Goal: Find specific fact: Find contact information

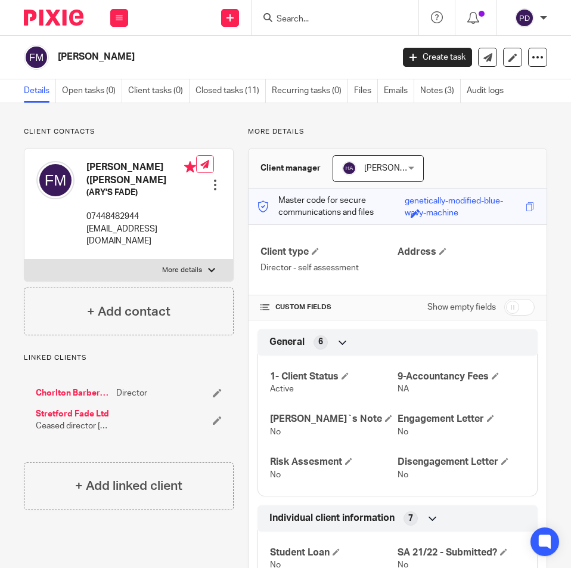
click at [293, 22] on input "Search" at bounding box center [328, 19] width 107 height 11
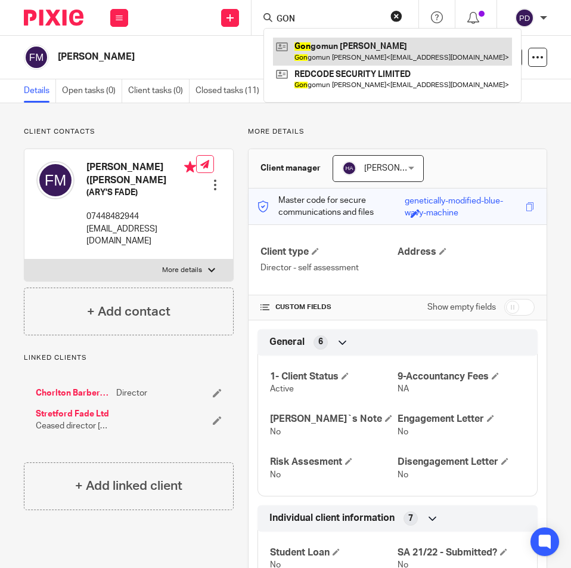
type input "GON"
click at [335, 56] on link at bounding box center [392, 51] width 239 height 27
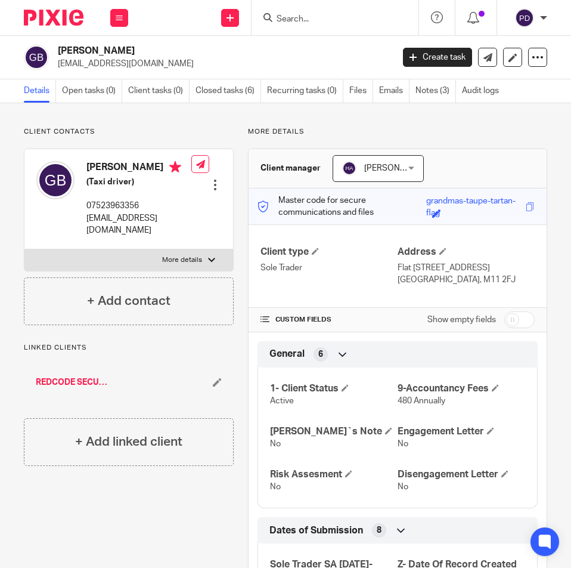
click at [286, 64] on p "banjoseph69@gmail.com" at bounding box center [221, 64] width 327 height 12
click at [327, 58] on p "banjoseph69@gmail.com" at bounding box center [221, 64] width 327 height 12
click at [218, 44] on div "Gongomun Joseph BAN banjoseph69@gmail.com Create task Update from Companies Hou…" at bounding box center [285, 58] width 571 height 44
click at [220, 254] on label "More details" at bounding box center [128, 259] width 209 height 21
click at [24, 249] on input "More details" at bounding box center [24, 249] width 1 height 1
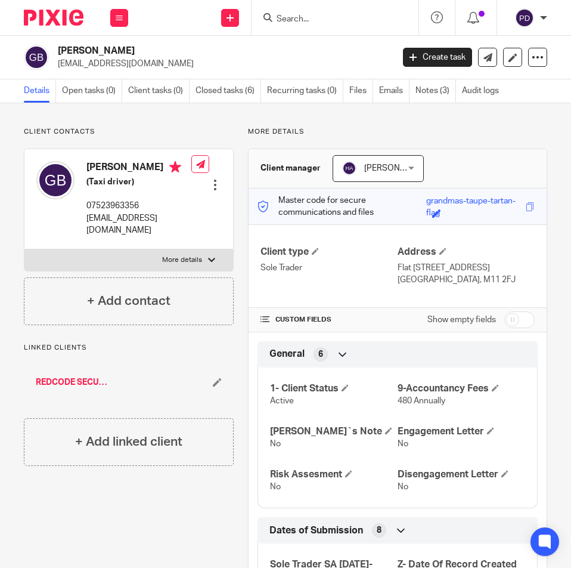
checkbox input "true"
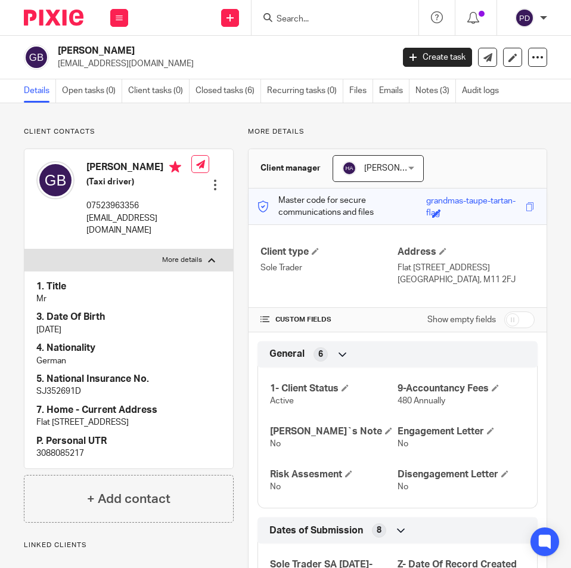
click at [51, 453] on p "3088085217" at bounding box center [128, 453] width 185 height 12
copy p "3088085217"
click at [289, 13] on form at bounding box center [338, 17] width 127 height 15
click at [329, 17] on input "Search" at bounding box center [328, 19] width 107 height 11
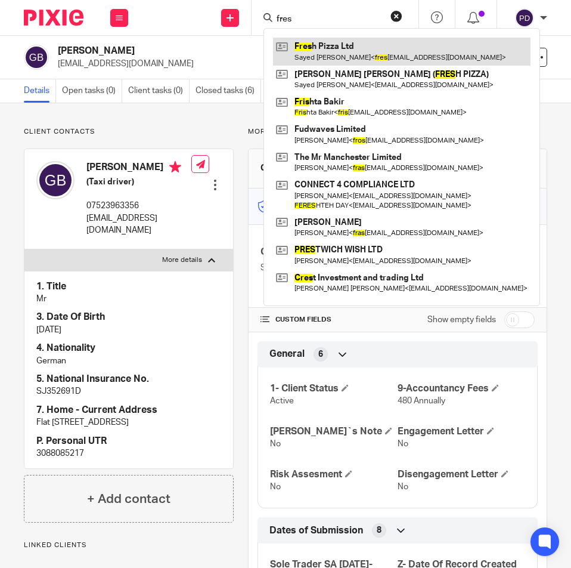
type input "fres"
click at [343, 45] on link at bounding box center [402, 51] width 258 height 27
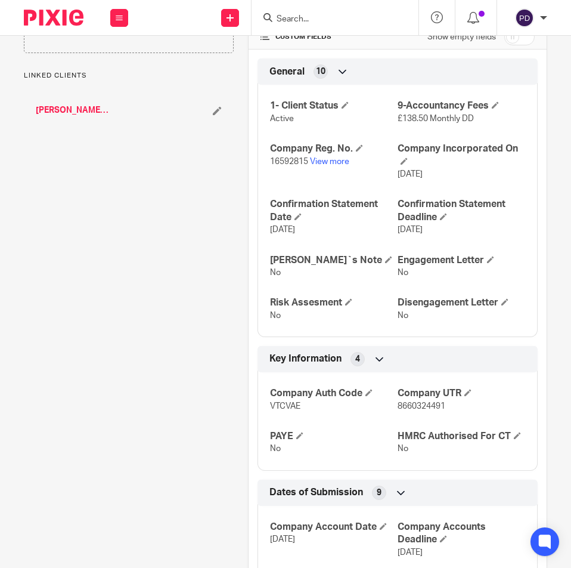
scroll to position [298, 0]
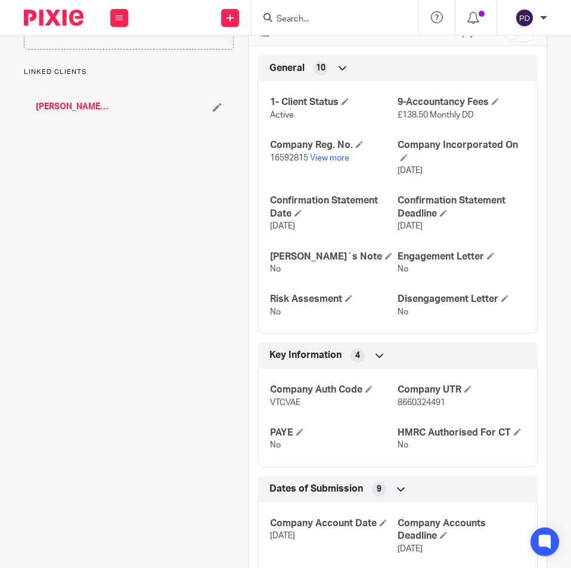
click at [417, 407] on span "8660324491" at bounding box center [422, 402] width 48 height 8
copy span "8660324491"
click at [314, 21] on input "Search" at bounding box center [328, 19] width 107 height 11
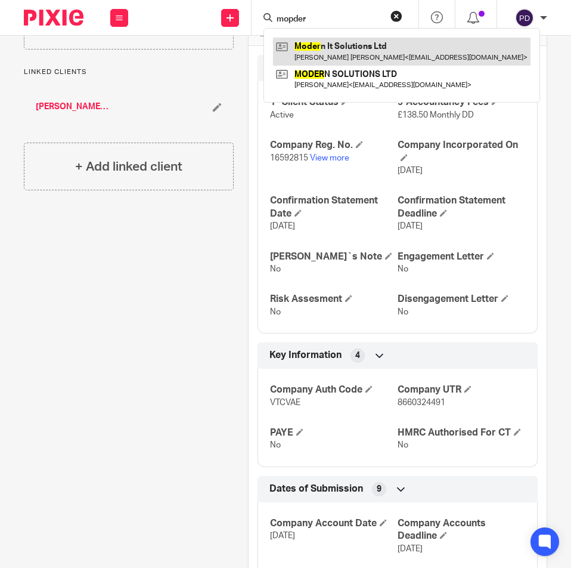
type input "mopder"
click at [335, 53] on link at bounding box center [402, 51] width 258 height 27
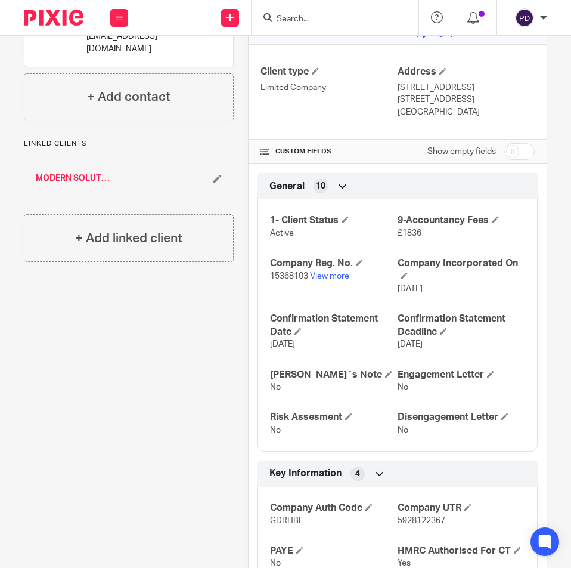
scroll to position [117, 0]
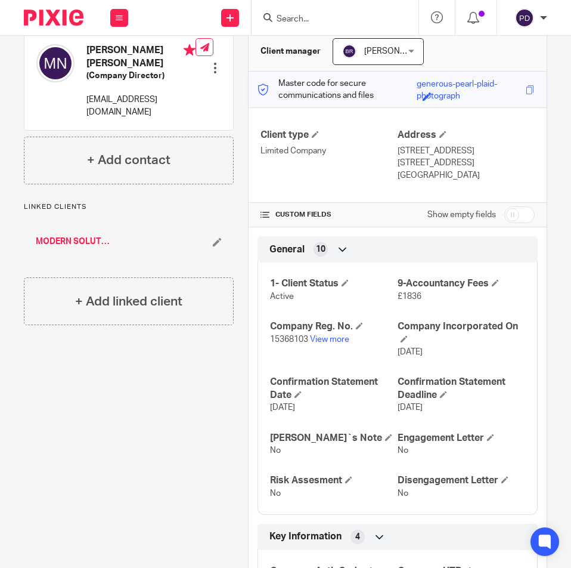
click at [316, 25] on form at bounding box center [338, 17] width 127 height 15
click at [318, 18] on input "Search" at bounding box center [328, 19] width 107 height 11
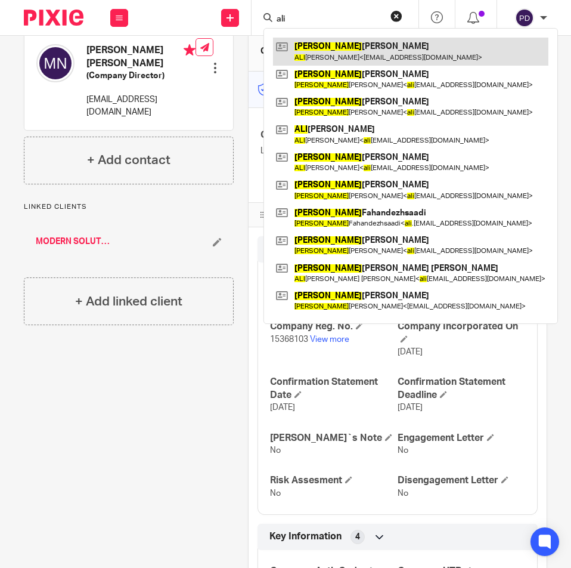
type input "ali"
click at [340, 47] on link at bounding box center [410, 51] width 275 height 27
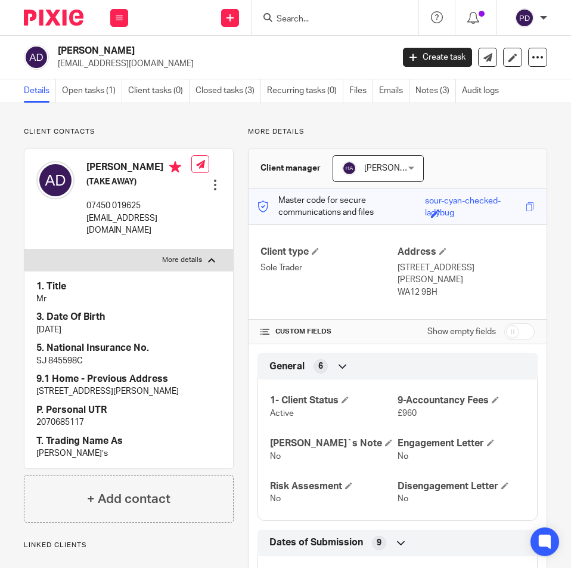
click at [70, 428] on p "2070685117" at bounding box center [128, 422] width 185 height 12
click at [68, 428] on p "2070685117" at bounding box center [128, 422] width 185 height 12
click at [67, 428] on p "2070685117" at bounding box center [128, 422] width 185 height 12
copy p "2070685117"
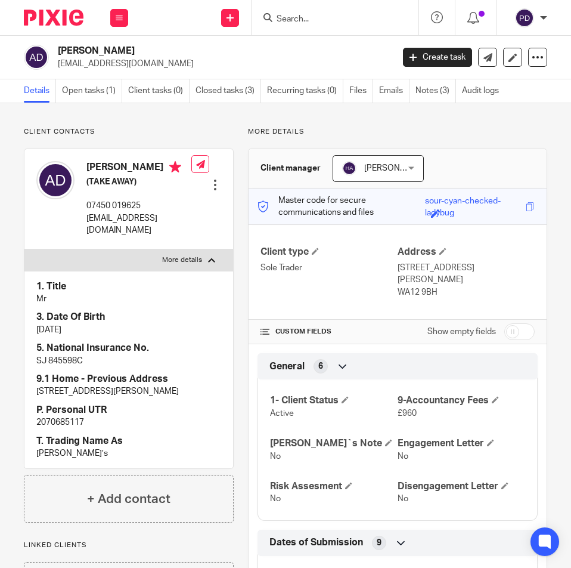
drag, startPoint x: 293, startPoint y: 19, endPoint x: 299, endPoint y: 14, distance: 7.6
click at [298, 14] on input "Search" at bounding box center [328, 19] width 107 height 11
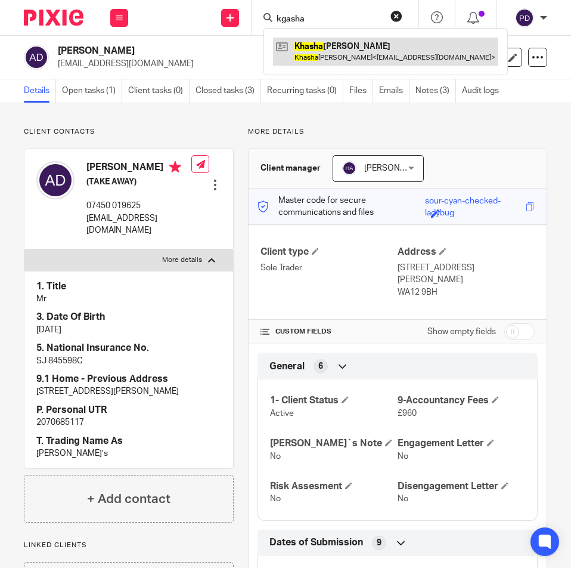
type input "kgasha"
click at [318, 42] on link at bounding box center [385, 51] width 225 height 27
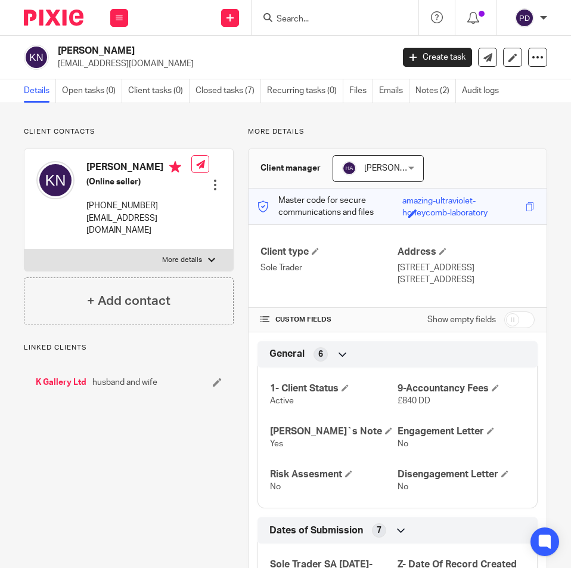
click at [200, 271] on label "More details" at bounding box center [128, 259] width 209 height 21
click at [24, 249] on input "More details" at bounding box center [24, 249] width 1 height 1
checkbox input "true"
